Goal: Task Accomplishment & Management: Manage account settings

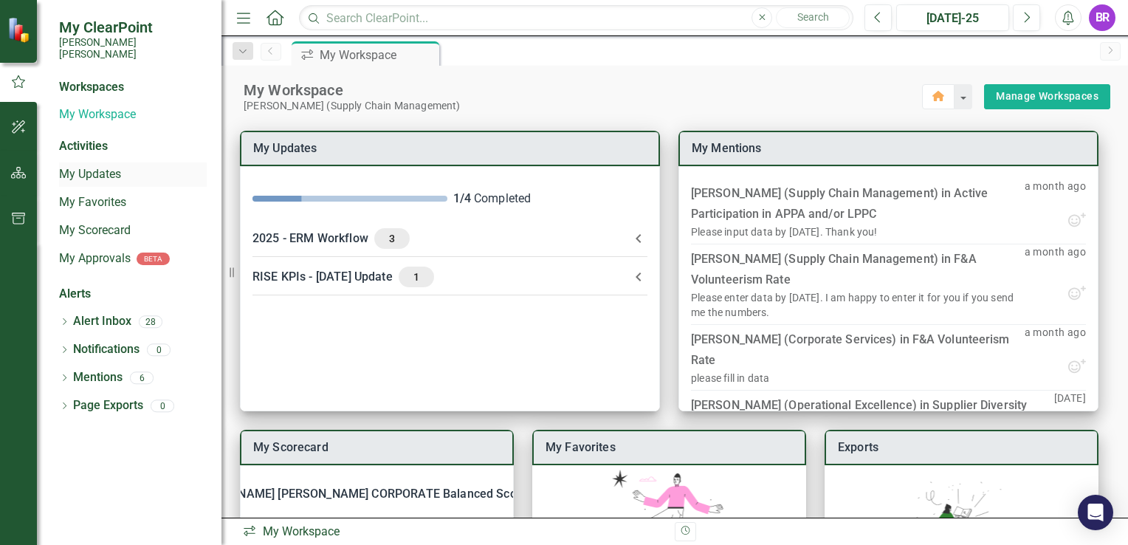
click at [95, 166] on link "My Updates" at bounding box center [133, 174] width 148 height 17
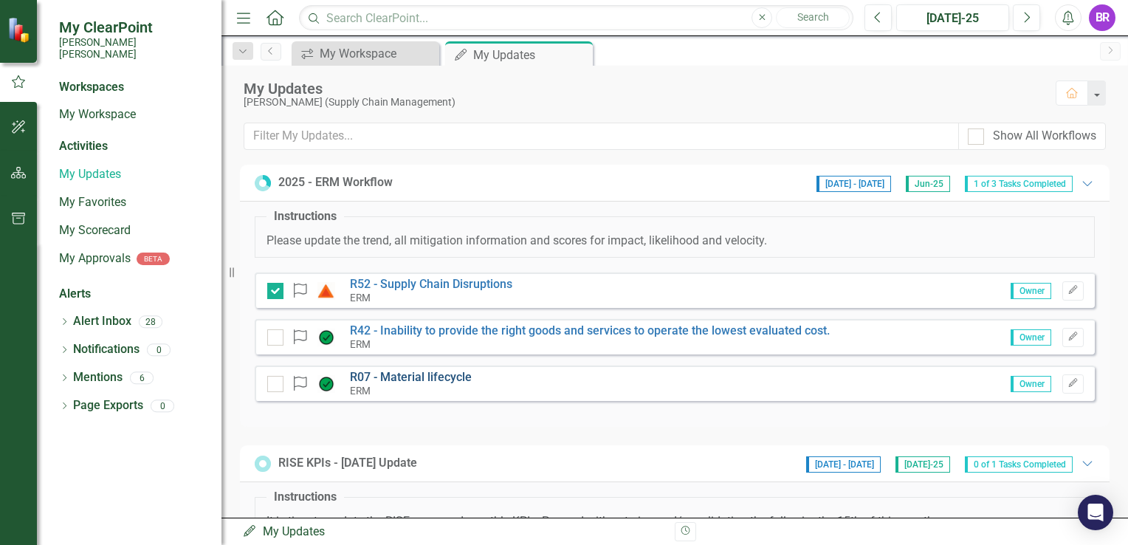
click at [404, 371] on link "R07 - Material lifecycle" at bounding box center [411, 377] width 122 height 14
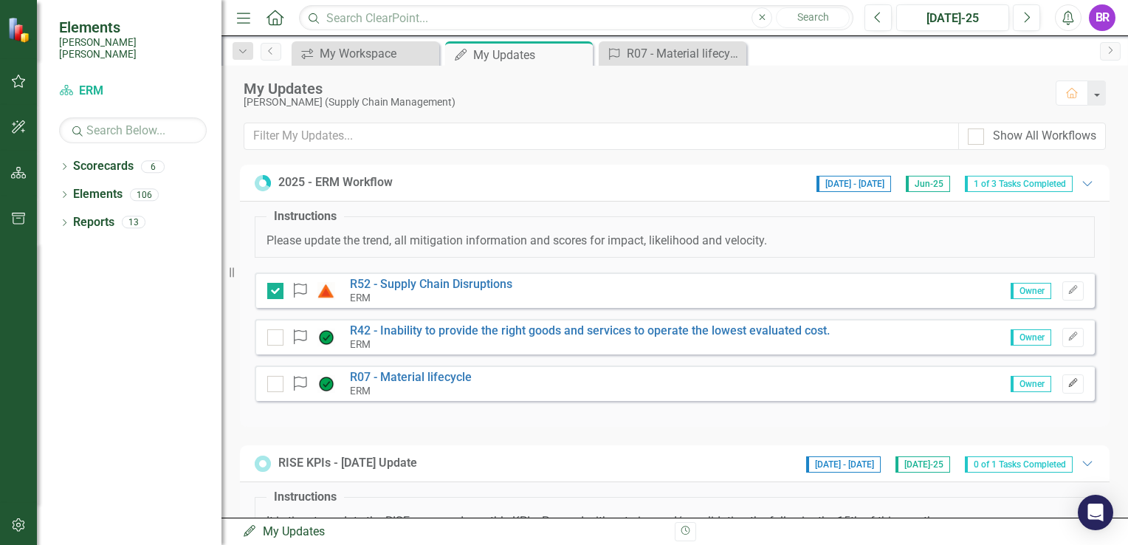
click at [1067, 379] on button "Edit" at bounding box center [1072, 383] width 21 height 19
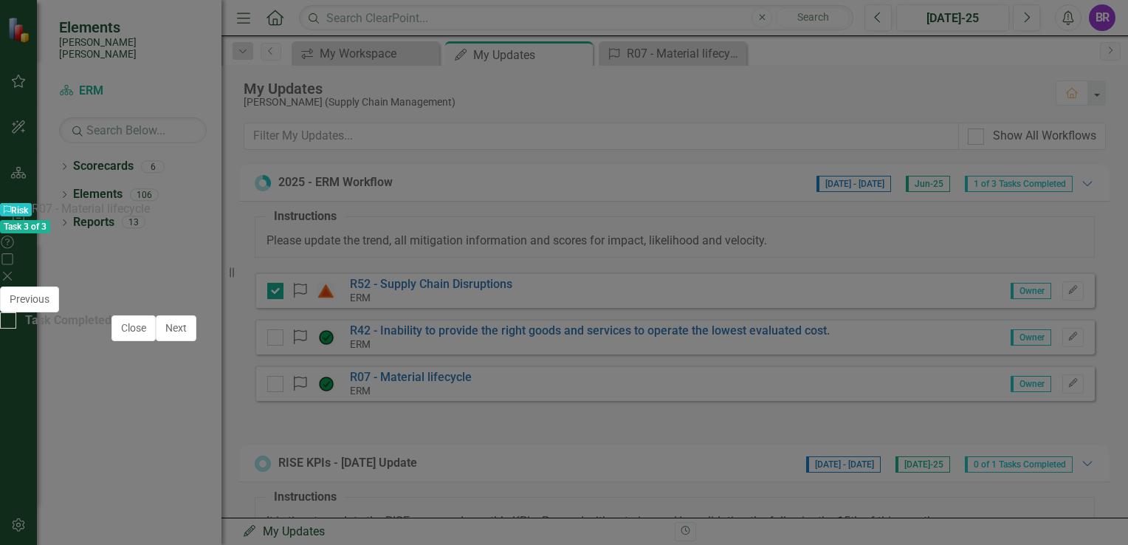
scroll to position [148, 0]
click at [838, 472] on span "Providing awareness of Investment Recovery's capabilities and effectiveness in …" at bounding box center [564, 514] width 1053 height 85
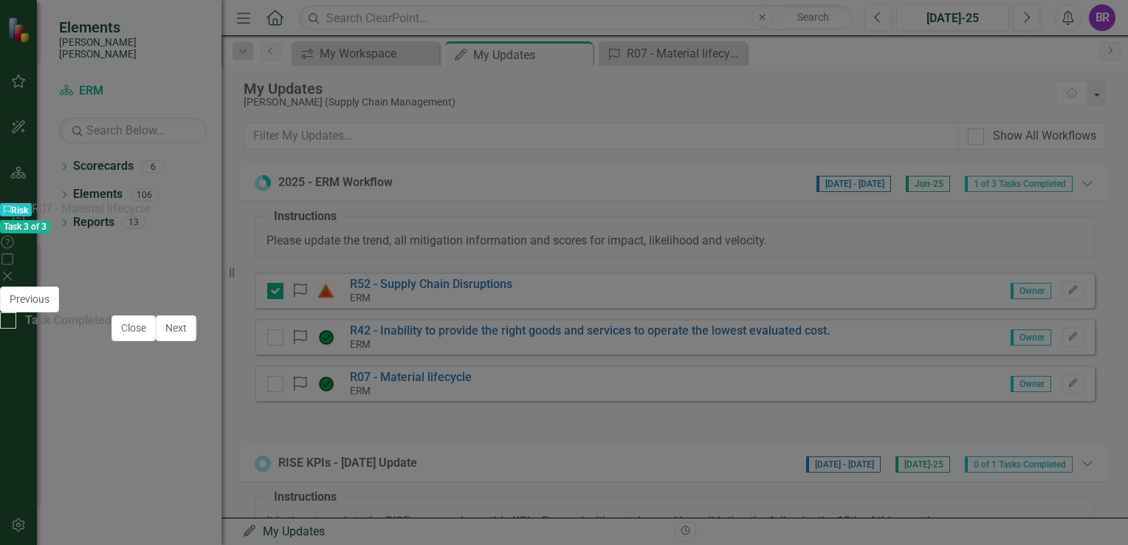
click at [811, 472] on p "Providing awareness of Investment Recovery's capabilities and effectiveness in …" at bounding box center [564, 482] width 1053 height 20
click at [798, 472] on p "Providing awareness of Investment Recovery's capabilities and effectiveness in …" at bounding box center [564, 482] width 1053 height 20
click at [793, 472] on p "Providing awareness of Investment Recovery's capabilities and effectiveness in …" at bounding box center [564, 482] width 1053 height 20
click at [791, 472] on p "Providing awareness of Investment Recovery's capabilities and effectiveness in …" at bounding box center [564, 482] width 1053 height 20
click at [785, 472] on p "Providing awareness of Investment Recovery's capabilities and effectiveness in …" at bounding box center [564, 482] width 1053 height 20
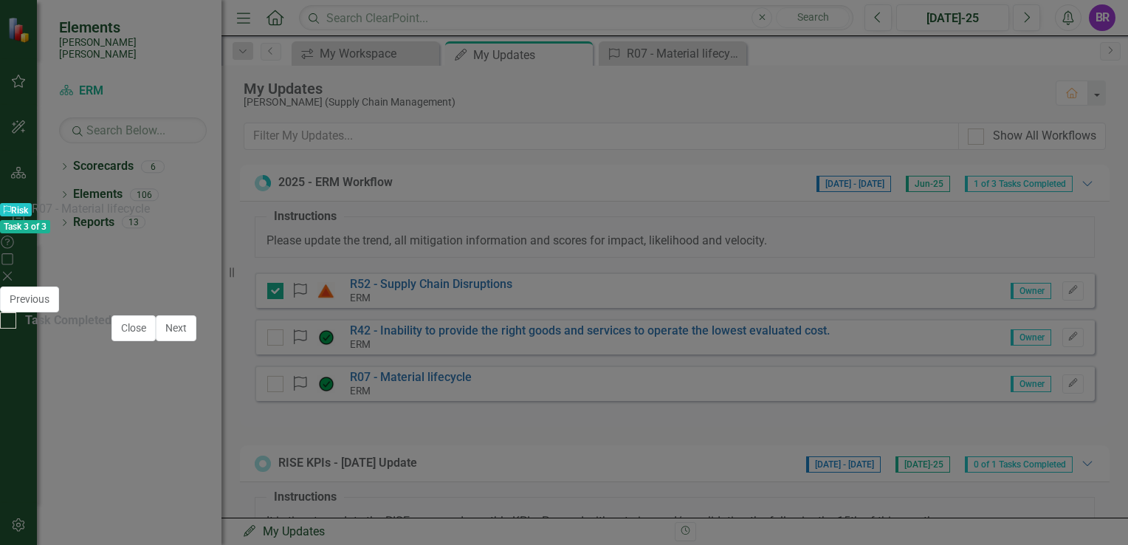
click at [308, 515] on p at bounding box center [564, 526] width 1053 height 23
click at [712, 461] on div "Providing awareness of Investment Recovery's capabilities and effectiveness in …" at bounding box center [564, 517] width 1084 height 112
click at [824, 492] on p at bounding box center [564, 503] width 1053 height 23
click at [823, 449] on div "Loading... One Moment Please" at bounding box center [564, 491] width 1084 height 85
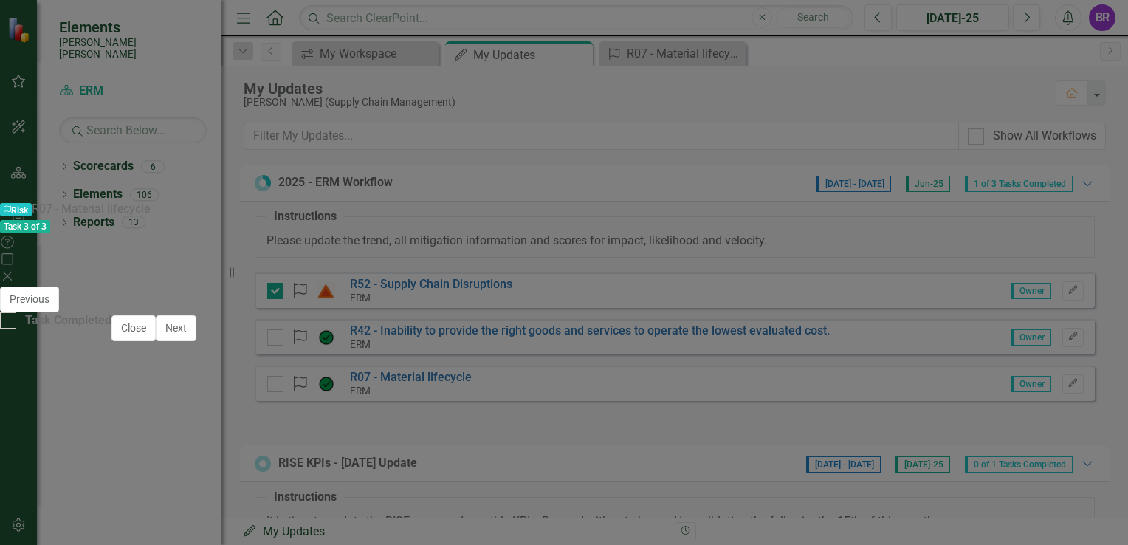
click at [31, 494] on p "Providing awareness of Investment Recovery's capabilities and effectiveness in …" at bounding box center [563, 497] width 1073 height 18
click at [57, 529] on li "Enacted escrow program with Altec via [PERSON_NAME] Auctioneer that ensures all…" at bounding box center [579, 534] width 1044 height 35
click at [285, 464] on icon "Bullet list" at bounding box center [281, 467] width 7 height 7
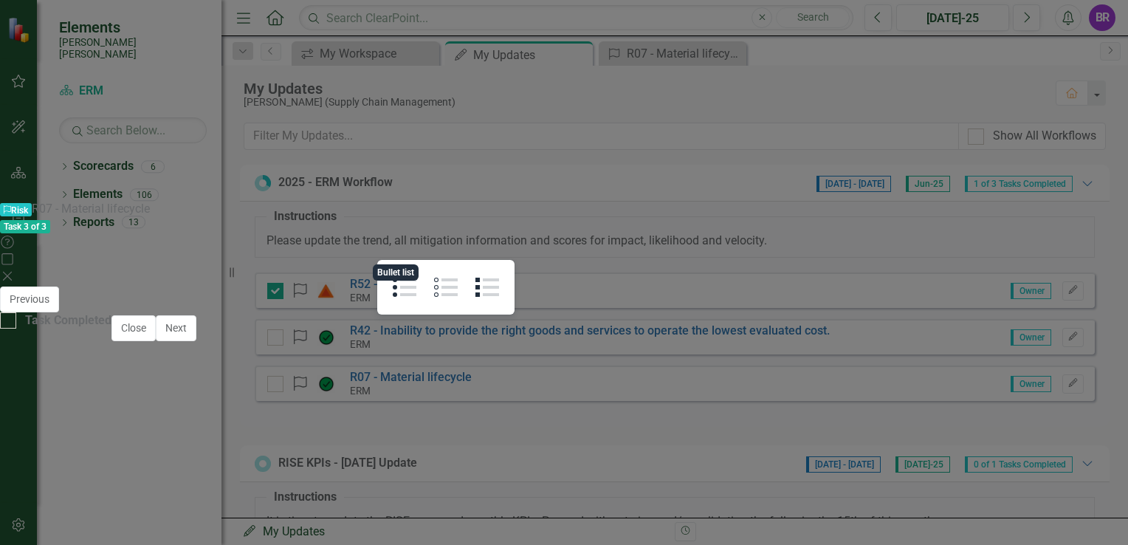
click at [285, 464] on icon "Bullet list" at bounding box center [281, 467] width 7 height 7
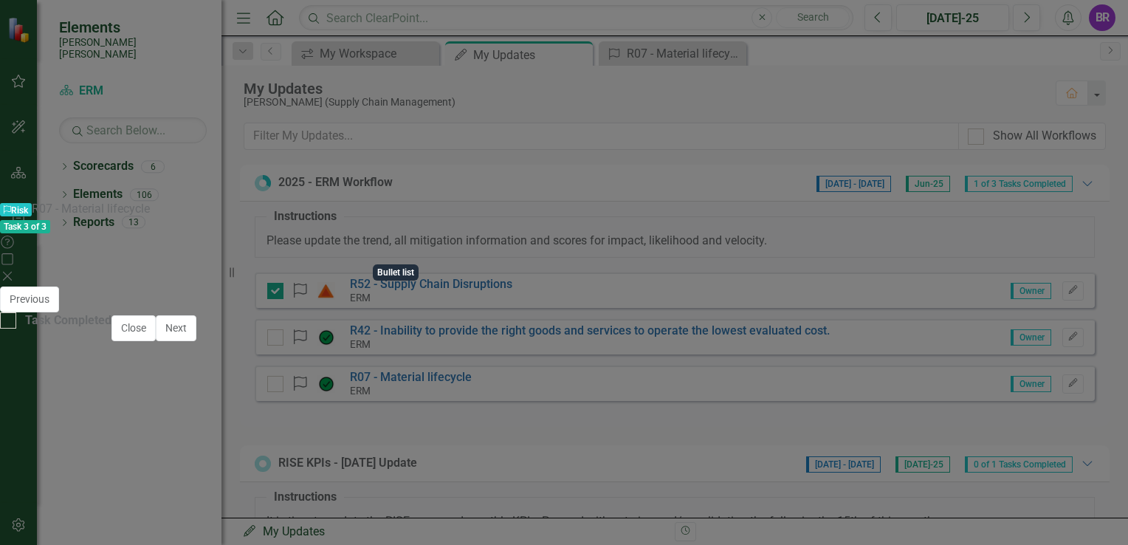
click at [30, 500] on p "Providing awareness of Investment Recovery's capabilities and effectiveness in …" at bounding box center [563, 497] width 1073 height 18
click at [272, 459] on icon "Bullet list" at bounding box center [263, 468] width 18 height 18
click at [698, 506] on li "Enacted escrow program with Altec via [PERSON_NAME] Auctioneer that ensures all…" at bounding box center [579, 523] width 1044 height 35
click at [698, 495] on li "Providing awareness of Investment Recovery's capabilities and effectiveness in …" at bounding box center [579, 497] width 1044 height 18
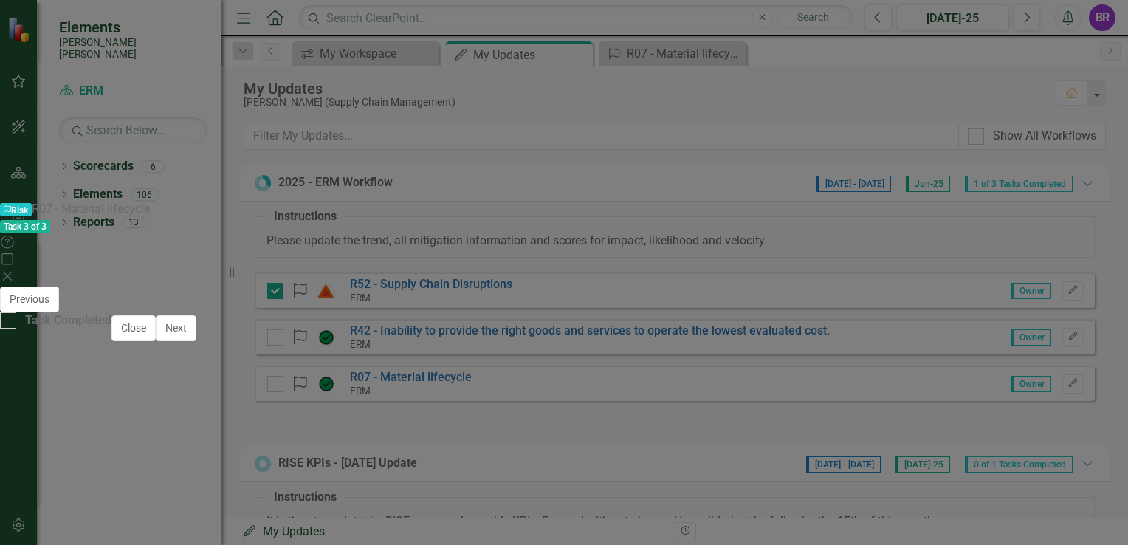
click at [698, 495] on li "Providing awareness of Investment Recovery's capabilities and effectiveness in …" at bounding box center [579, 497] width 1044 height 18
drag, startPoint x: 725, startPoint y: 509, endPoint x: 717, endPoint y: 503, distance: 9.5
click at [723, 506] on li "Enacted escrow program with Altec via [PERSON_NAME] Auctioneer that ensures all…" at bounding box center [579, 523] width 1044 height 35
click at [698, 497] on li "Providing awareness of Investment Recovery's capabilities and effectiveness in …" at bounding box center [579, 497] width 1044 height 18
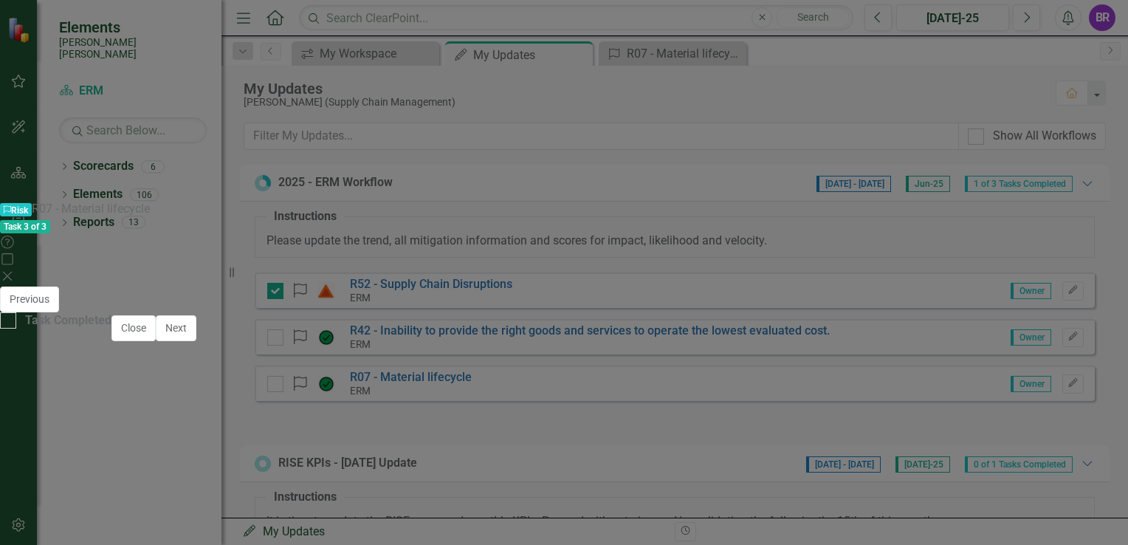
click at [751, 462] on div at bounding box center [564, 483] width 1084 height 43
click at [750, 462] on div at bounding box center [564, 483] width 1084 height 43
click at [667, 462] on div at bounding box center [564, 483] width 1084 height 43
click at [1084, 473] on icon "Expand" at bounding box center [1091, 479] width 15 height 12
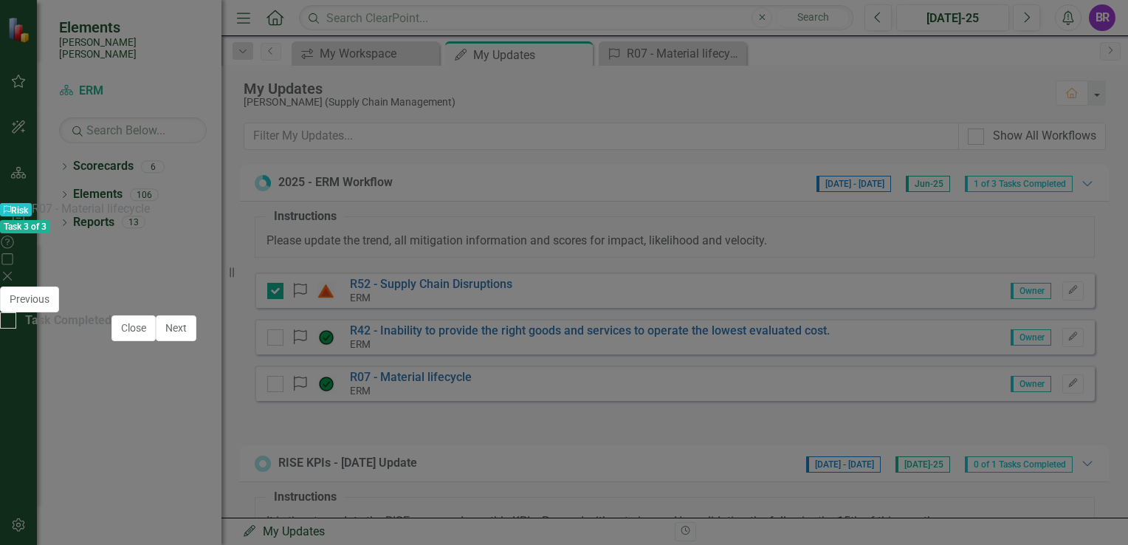
paste input "budget for obsolescence at the “corporate level” or at the Supply Chain Managem…"
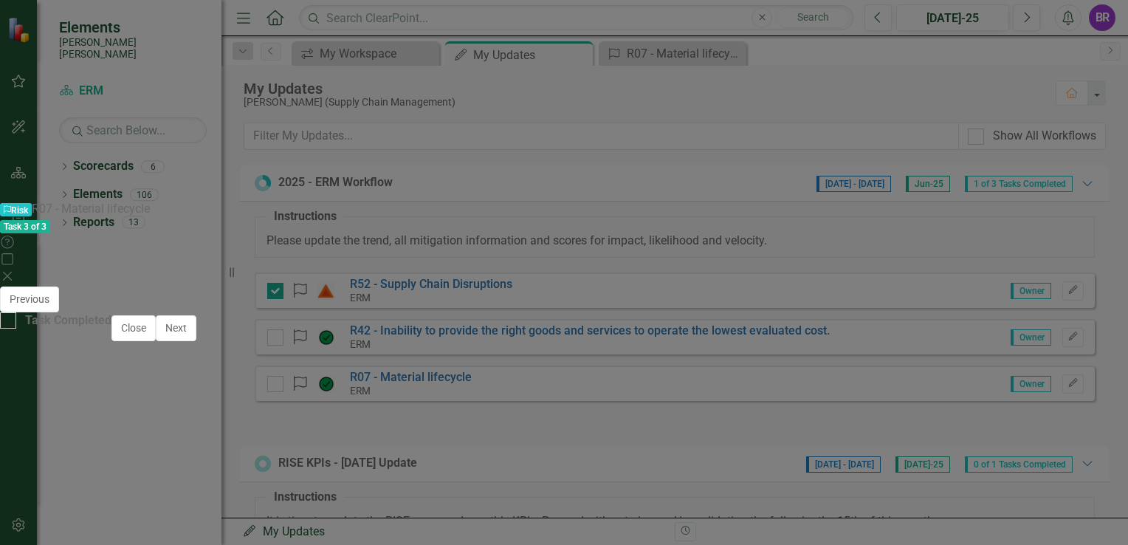
drag, startPoint x: 159, startPoint y: 399, endPoint x: 254, endPoint y: 399, distance: 95.2
drag, startPoint x: 759, startPoint y: 399, endPoint x: 751, endPoint y: 399, distance: 8.2
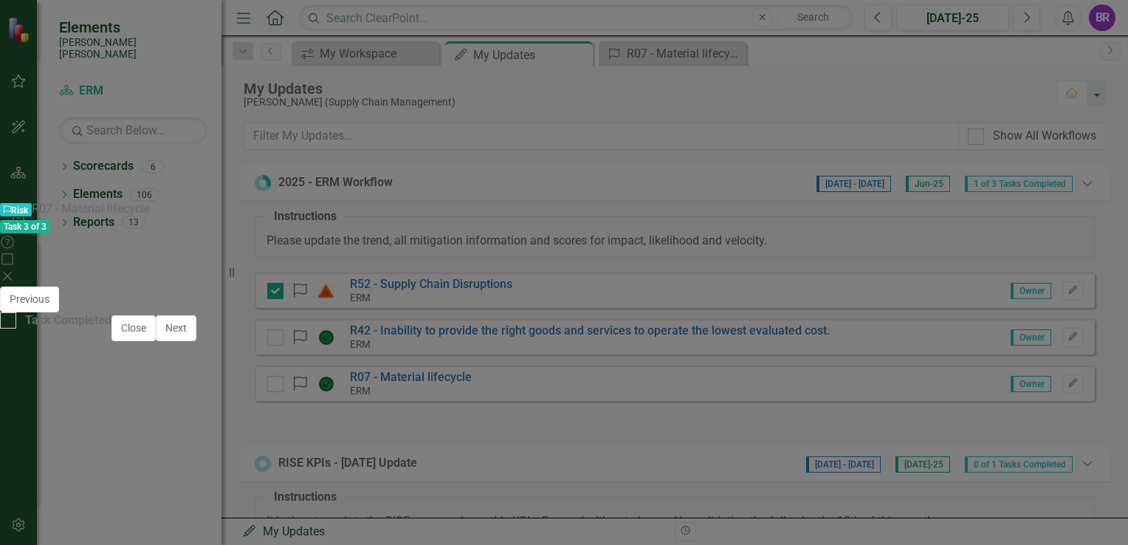
drag, startPoint x: 751, startPoint y: 399, endPoint x: 776, endPoint y: 396, distance: 25.4
drag, startPoint x: 809, startPoint y: 393, endPoint x: 838, endPoint y: 416, distance: 36.3
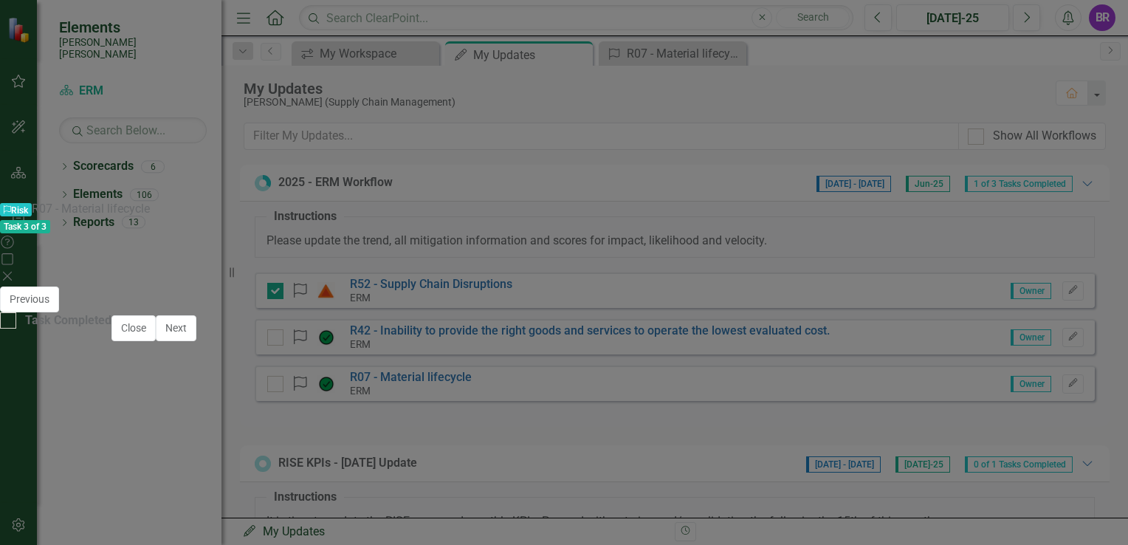
type input "Need to be able to budget for obsolescence at the "Corporate level” or at the "…"
drag, startPoint x: 1100, startPoint y: 61, endPoint x: 1087, endPoint y: 55, distance: 13.6
click at [736, 286] on button "Save" at bounding box center [719, 299] width 32 height 26
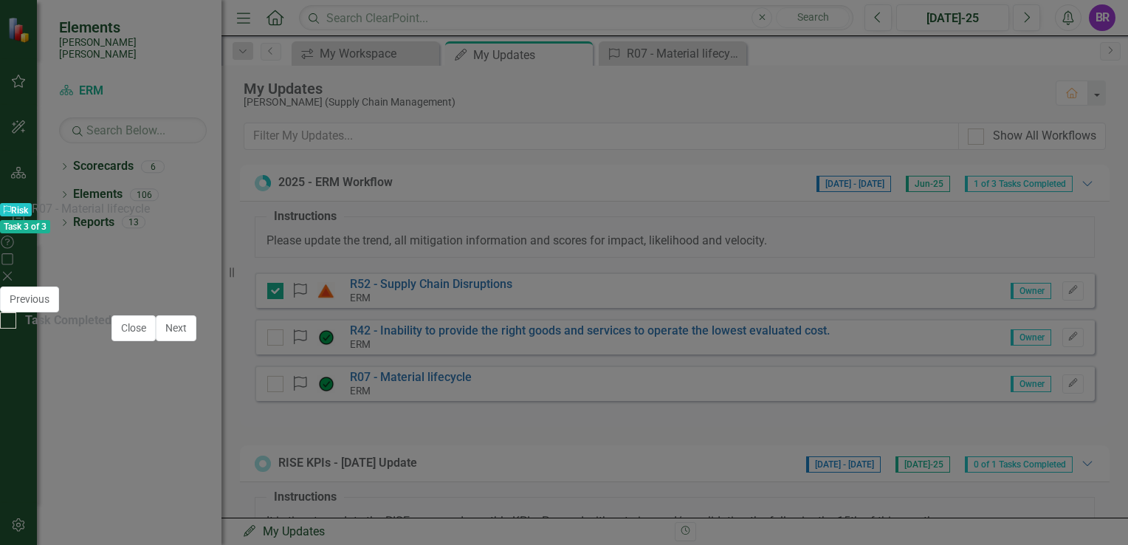
scroll to position [443, 0]
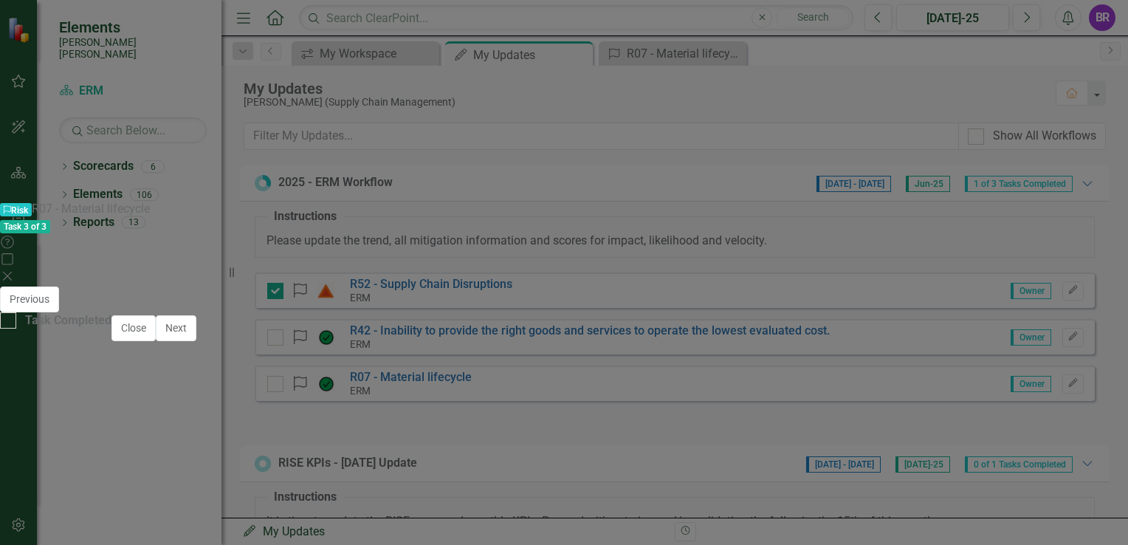
click at [437, 531] on div "2 = Need minor strengthening or improving" at bounding box center [555, 539] width 1047 height 17
click at [736, 286] on button "Save" at bounding box center [719, 299] width 32 height 26
